Goal: Find specific page/section: Find specific page/section

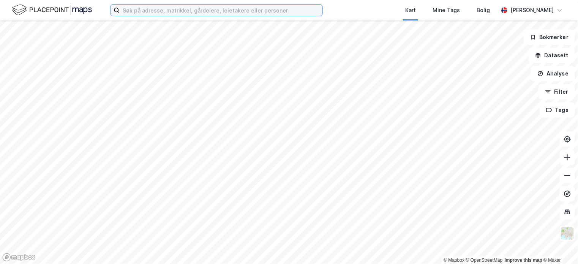
click at [153, 8] on input at bounding box center [221, 10] width 203 height 11
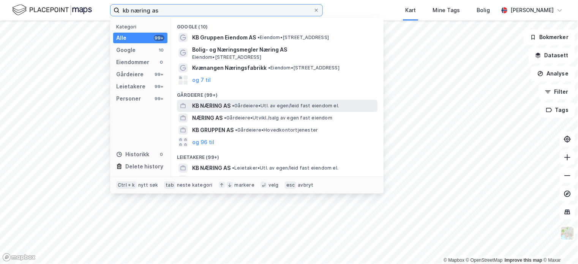
type input "kb næring as"
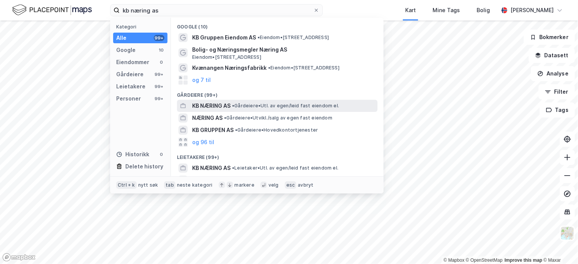
click at [225, 106] on span "KB NÆRING AS" at bounding box center [211, 105] width 38 height 9
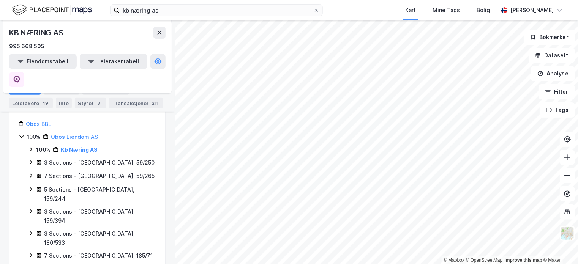
scroll to position [152, 0]
